Goal: Navigation & Orientation: Go to known website

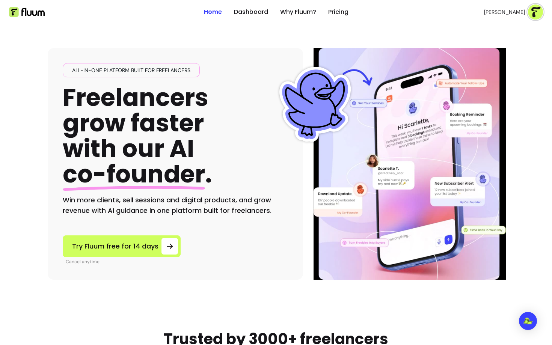
click at [544, 11] on header "Home Dashboard Why Fluum? Pricing [PERSON_NAME] open navigation menu" at bounding box center [276, 12] width 552 height 24
click at [535, 12] on img at bounding box center [535, 12] width 15 height 15
click at [478, 71] on icon "Profile Actions" at bounding box center [475, 68] width 5 height 5
click at [491, 12] on link "Login" at bounding box center [495, 12] width 30 height 14
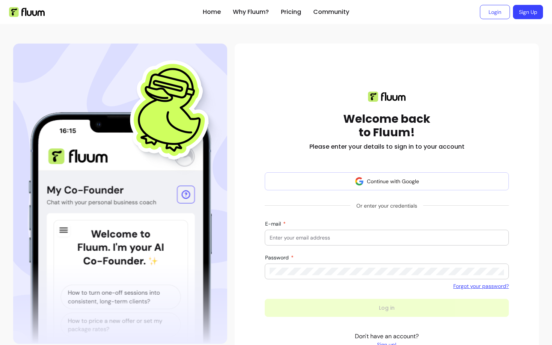
scroll to position [4, 0]
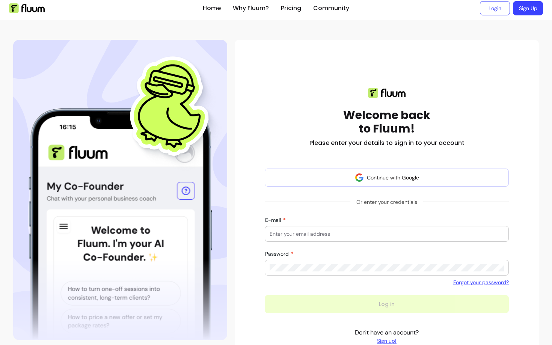
click at [524, 10] on link "Sign Up" at bounding box center [528, 8] width 30 height 14
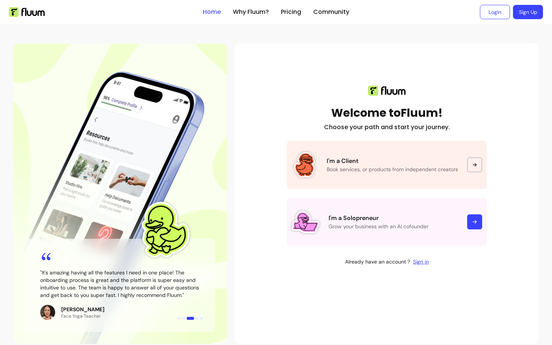
click at [210, 12] on link "Home" at bounding box center [212, 12] width 18 height 9
